Goal: Information Seeking & Learning: Learn about a topic

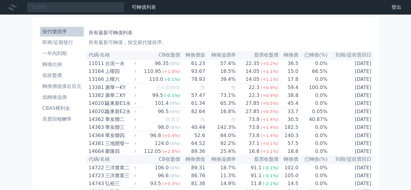
type input "82992"
click at [55, 10] on input "82992" at bounding box center [75, 7] width 97 height 10
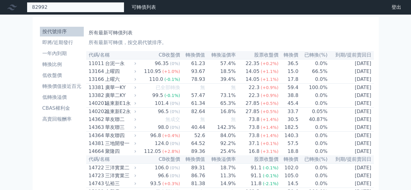
click at [68, 9] on input "82992" at bounding box center [75, 7] width 97 height 10
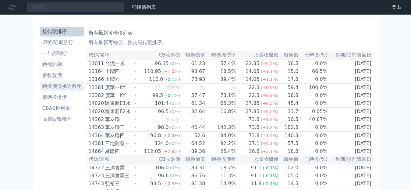
click at [60, 83] on li "轉換價值接近百元" at bounding box center [62, 86] width 44 height 7
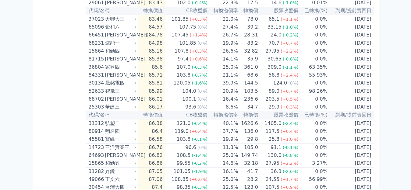
scroll to position [152, 0]
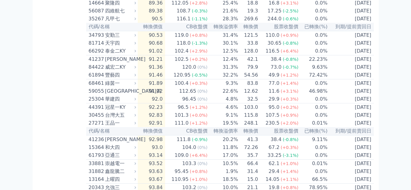
scroll to position [457, 0]
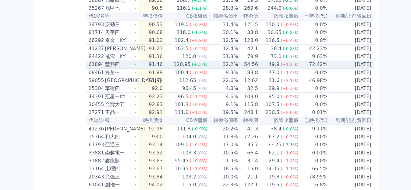
click at [89, 68] on div "61894" at bounding box center [96, 64] width 15 height 7
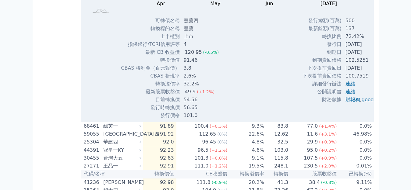
scroll to position [548, 0]
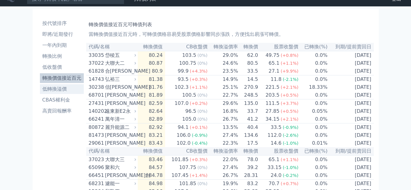
scroll to position [0, 0]
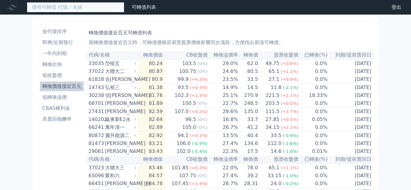
click at [61, 7] on input at bounding box center [75, 7] width 97 height 10
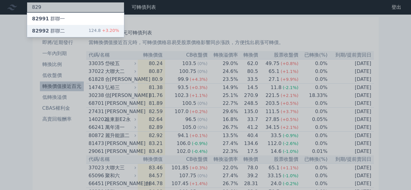
type input "829"
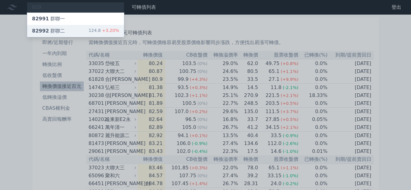
click at [89, 30] on div "124.8 +3.20%" at bounding box center [104, 30] width 30 height 7
